Goal: Use online tool/utility: Utilize a website feature to perform a specific function

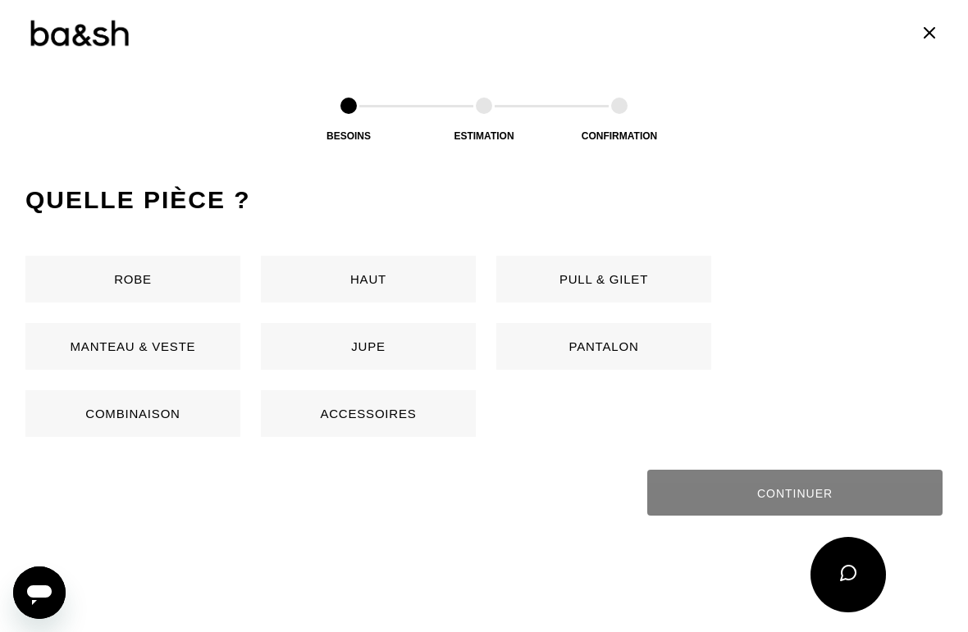
scroll to position [769, 0]
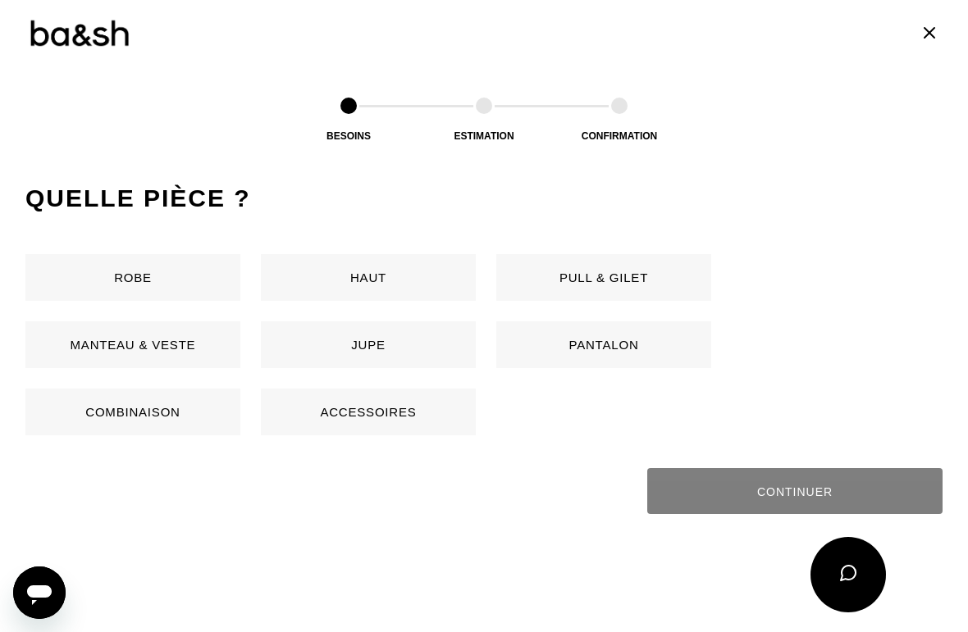
click at [142, 291] on button "Robe" at bounding box center [132, 277] width 215 height 47
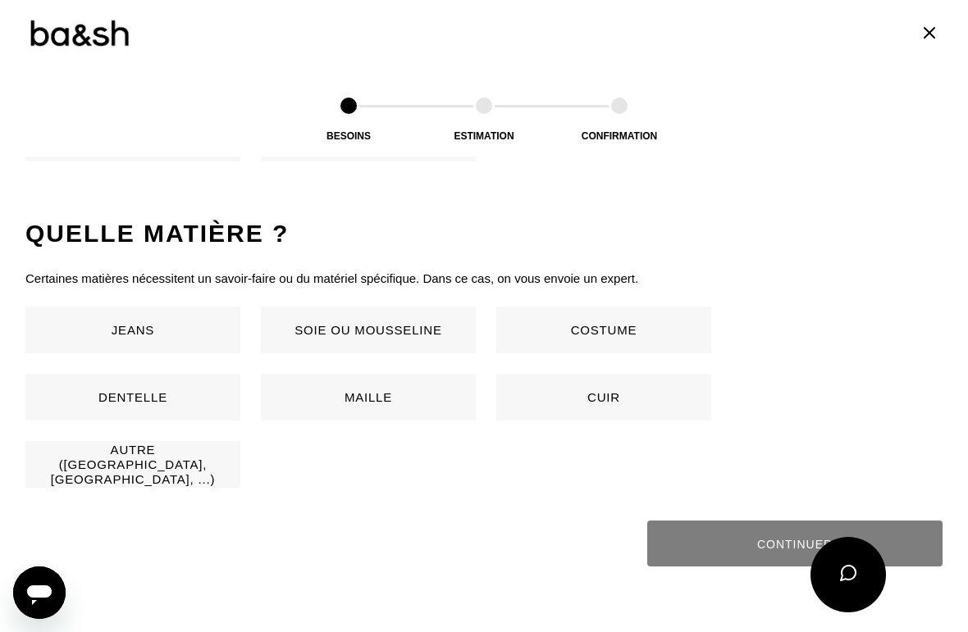
scroll to position [1083, 0]
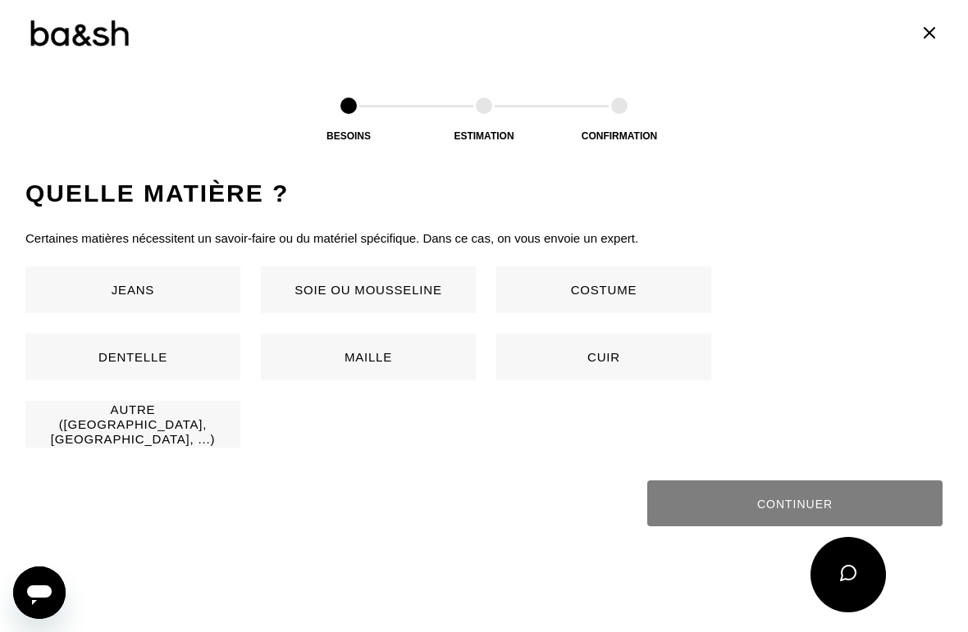
click at [160, 434] on button "Autre ([GEOGRAPHIC_DATA], [GEOGRAPHIC_DATA], ...)" at bounding box center [132, 424] width 215 height 47
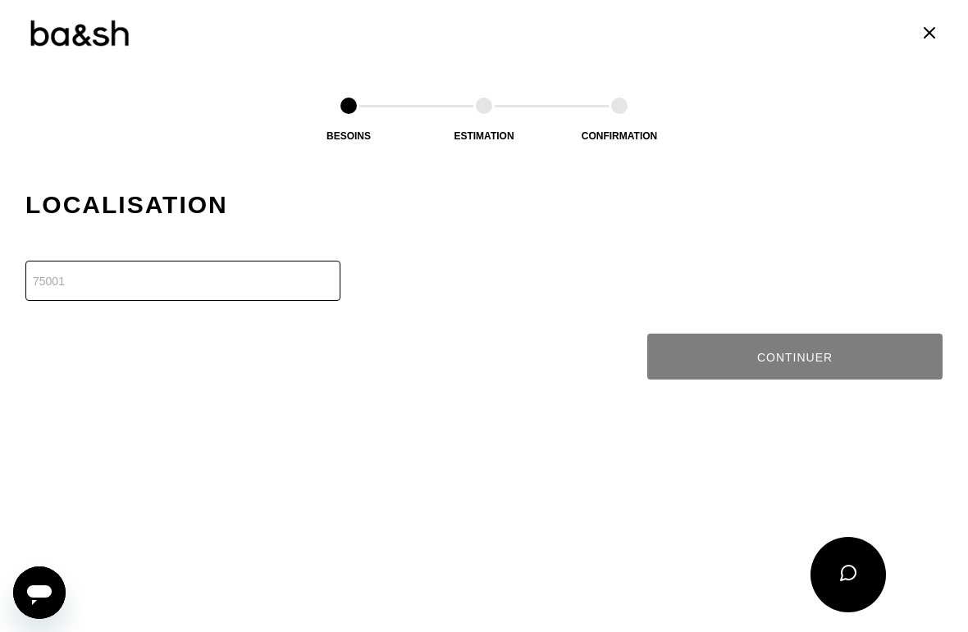
scroll to position [1409, 0]
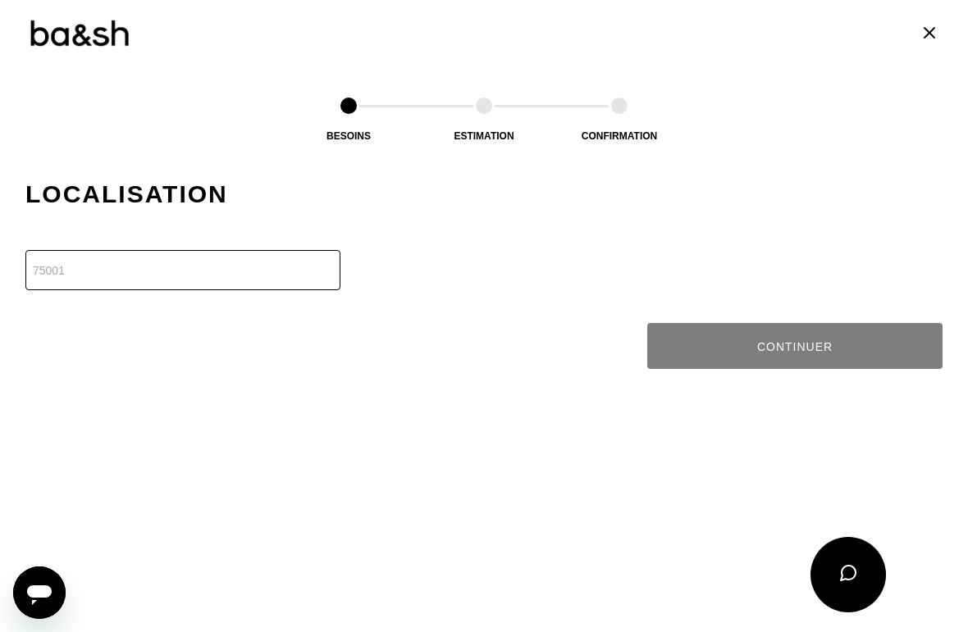
click at [52, 275] on input "number" at bounding box center [182, 270] width 315 height 40
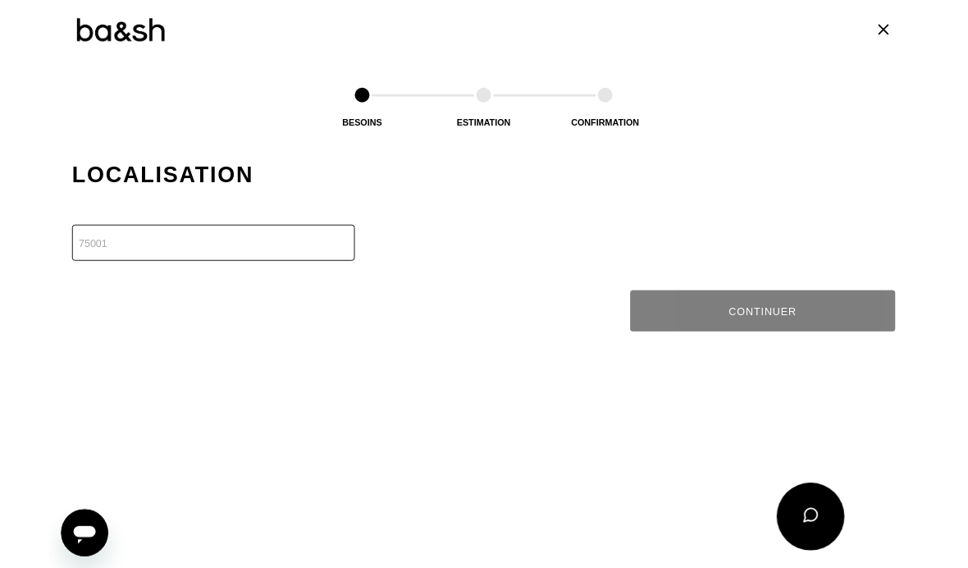
scroll to position [866, 0]
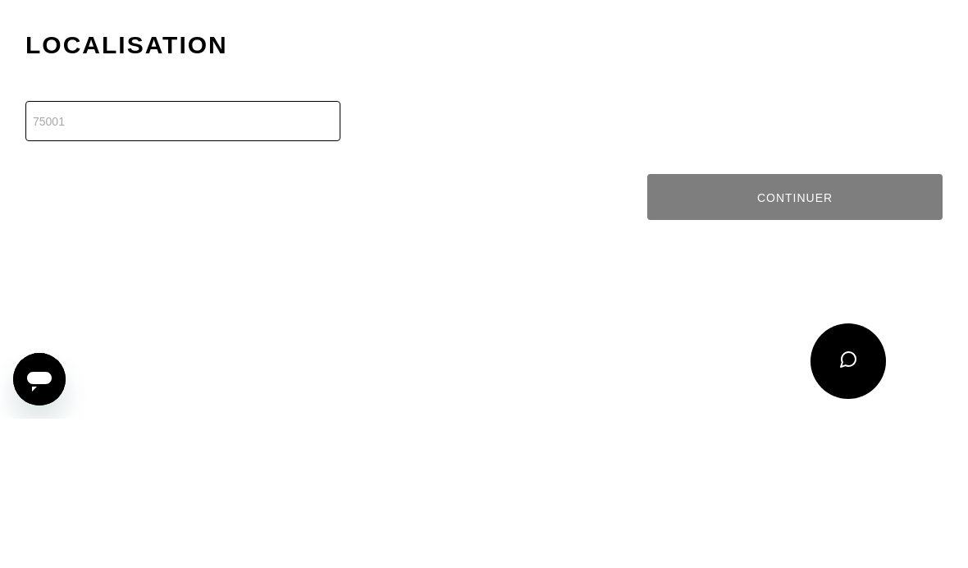
type input "64200"
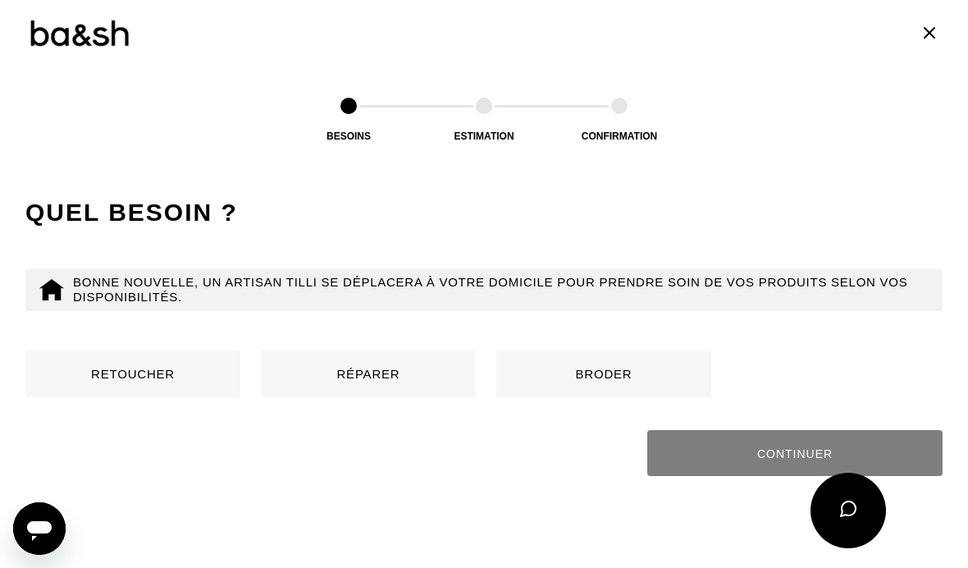
scroll to position [1577, 0]
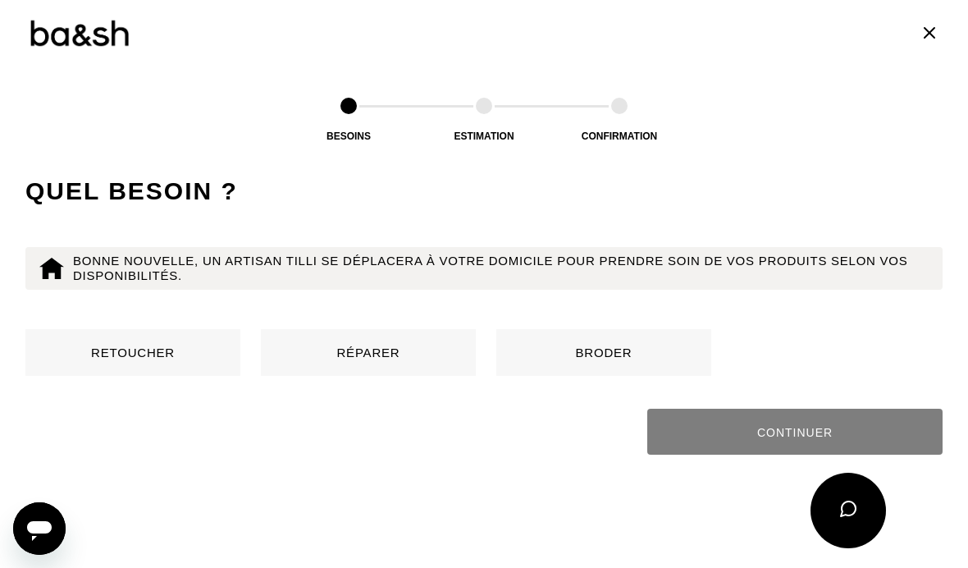
click at [153, 353] on button "Retoucher" at bounding box center [132, 352] width 215 height 47
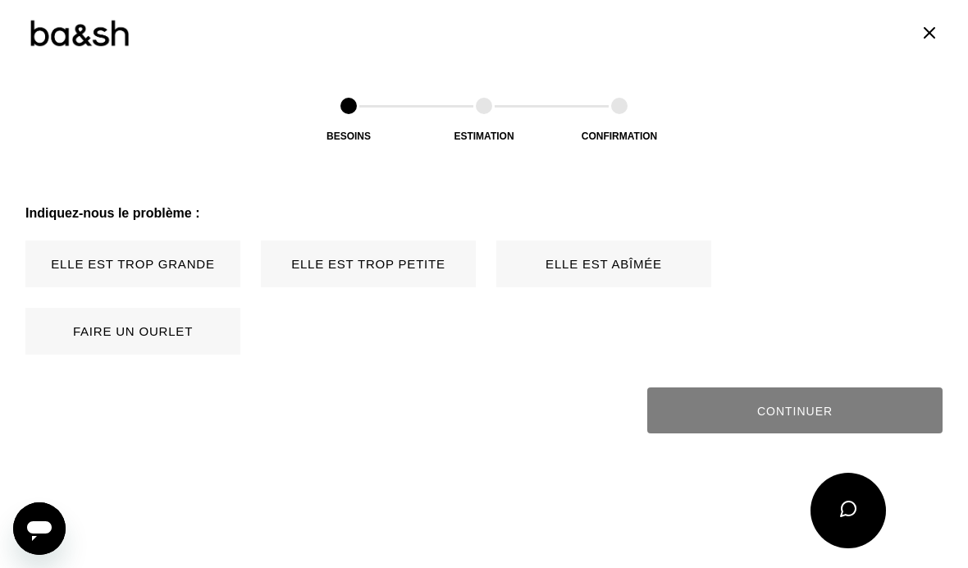
scroll to position [1800, 0]
click at [187, 267] on button "Elle est trop grande" at bounding box center [132, 263] width 215 height 47
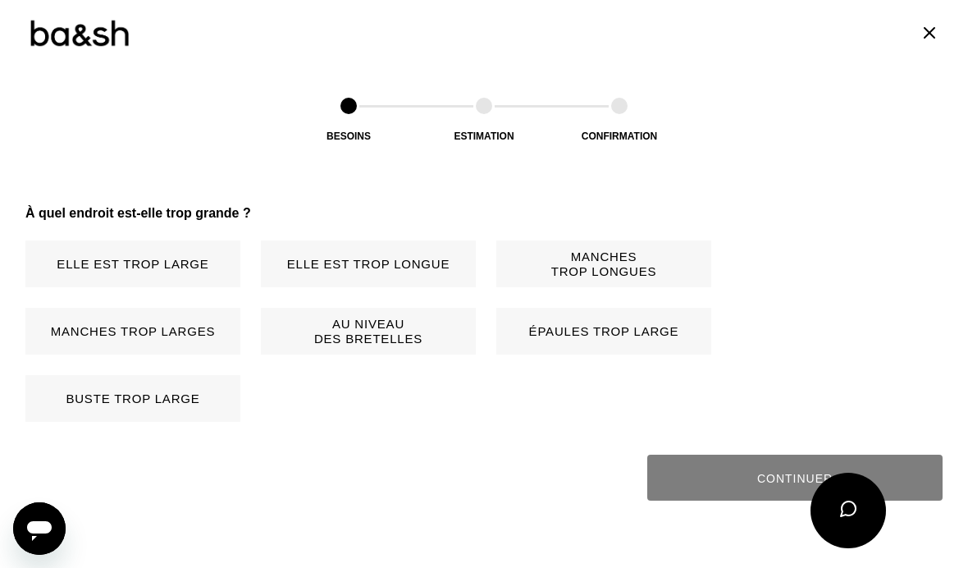
scroll to position [2032, 0]
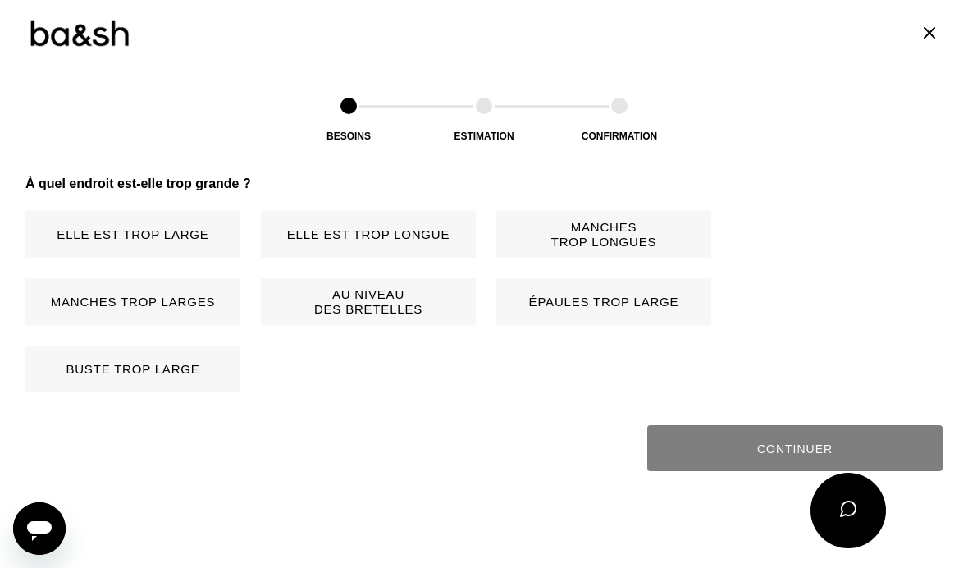
click at [162, 373] on button "Buste trop large" at bounding box center [132, 368] width 215 height 47
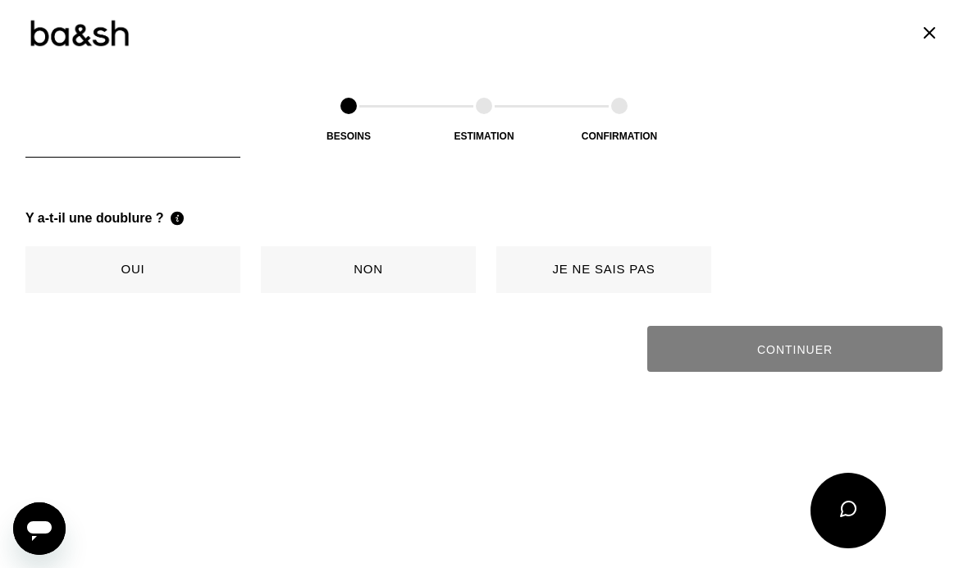
scroll to position [2301, 0]
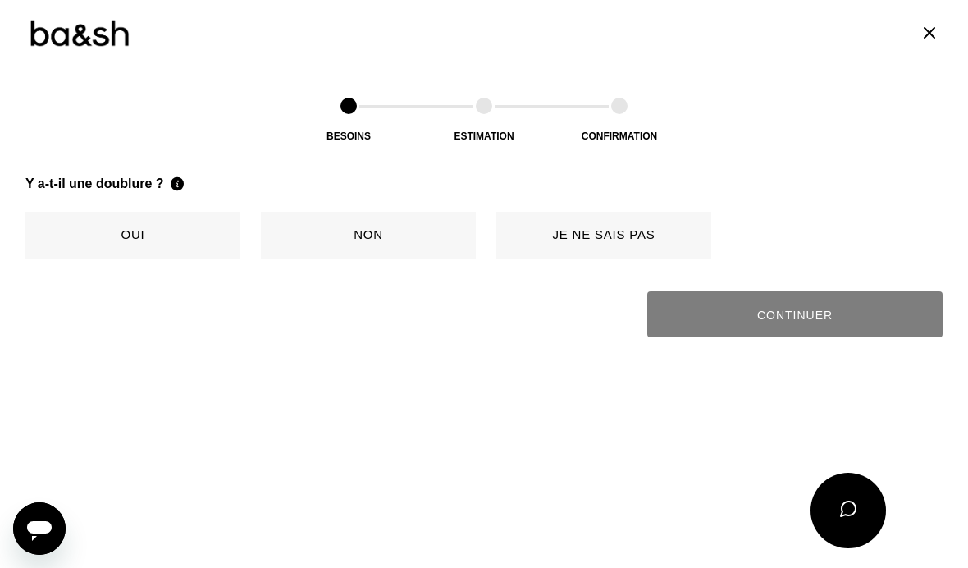
click at [562, 241] on button "Je ne sais pas" at bounding box center [603, 235] width 215 height 47
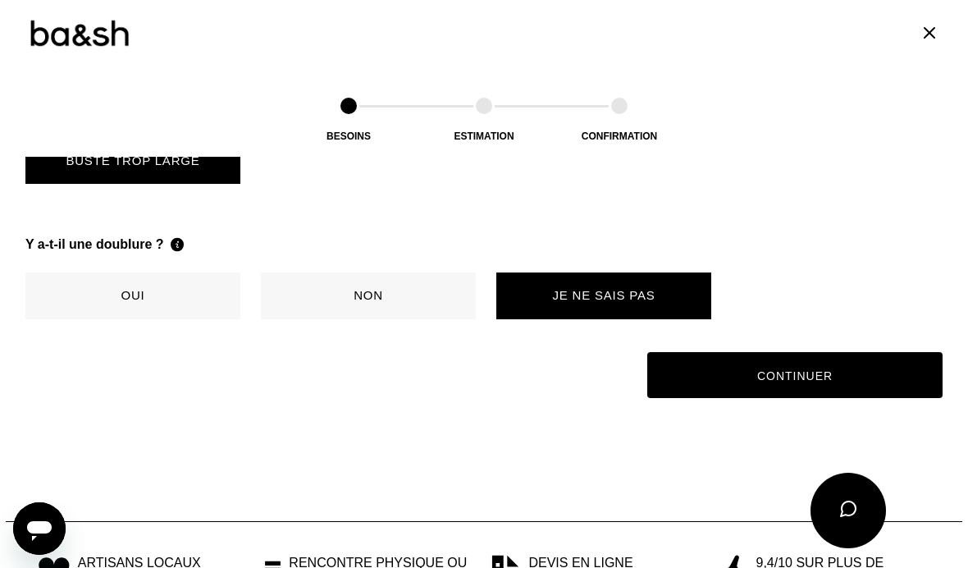
scroll to position [2237, 0]
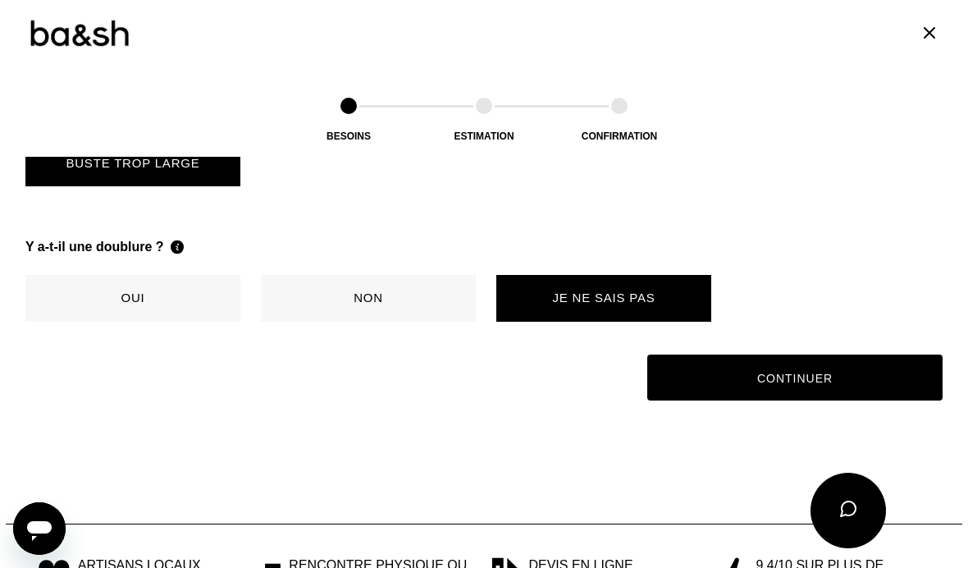
click at [773, 380] on button "Continuer" at bounding box center [794, 377] width 295 height 46
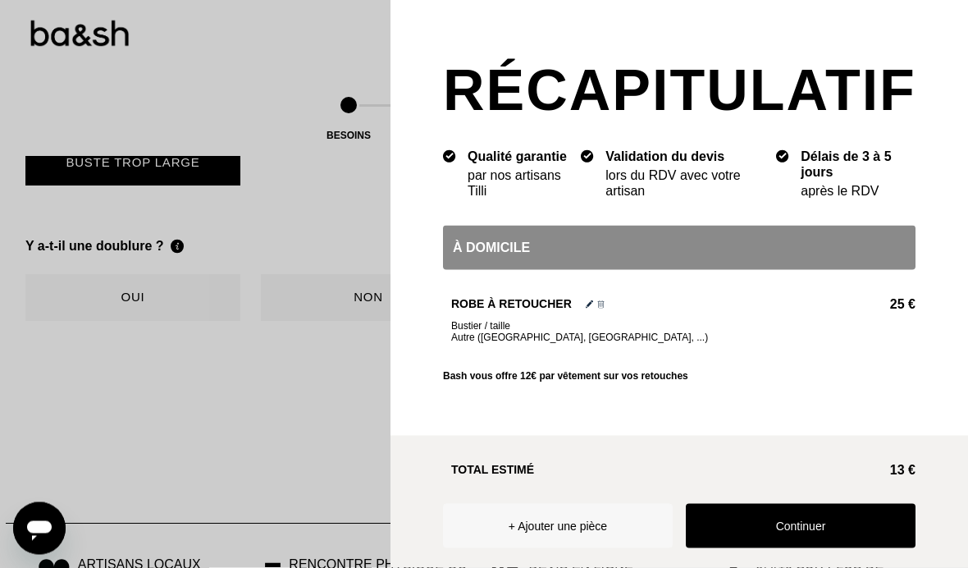
scroll to position [1359, 0]
